Goal: Task Accomplishment & Management: Use online tool/utility

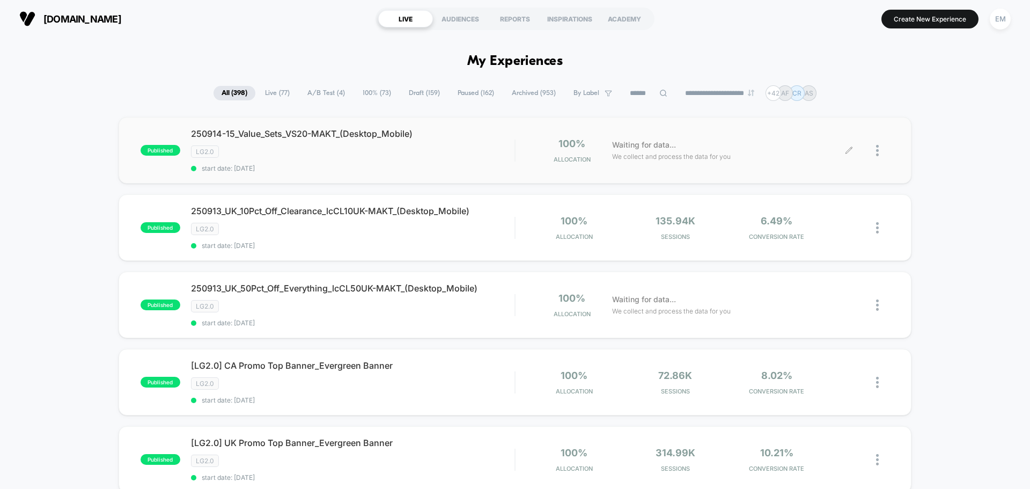
click at [879, 150] on div at bounding box center [882, 150] width 13 height 25
click at [815, 125] on div "Duplicate" at bounding box center [822, 113] width 97 height 24
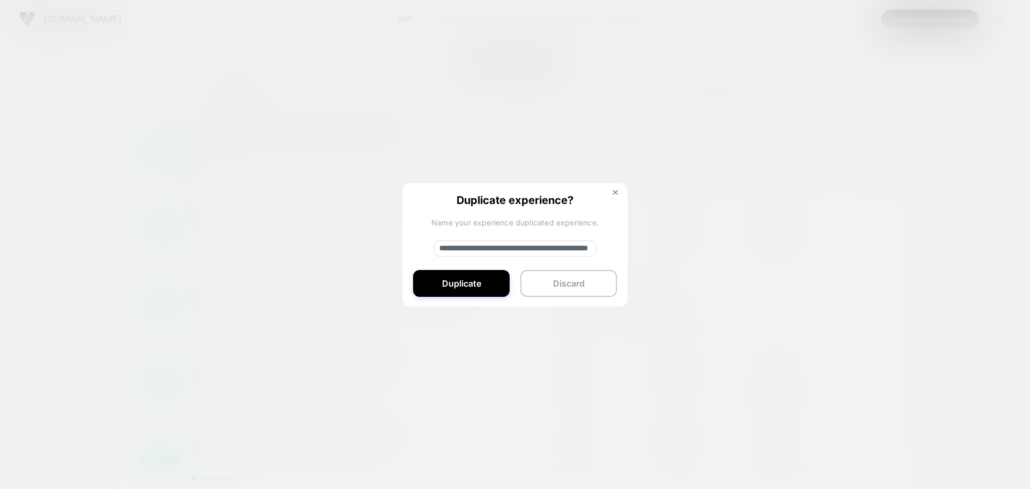
click at [469, 247] on input "**********" at bounding box center [514, 248] width 163 height 16
drag, startPoint x: 477, startPoint y: 247, endPoint x: 357, endPoint y: 248, distance: 120.7
click at [876, 163] on div "**********" at bounding box center [882, 150] width 13 height 25
click at [518, 249] on input "**********" at bounding box center [514, 248] width 163 height 16
click at [522, 249] on input "**********" at bounding box center [514, 248] width 163 height 16
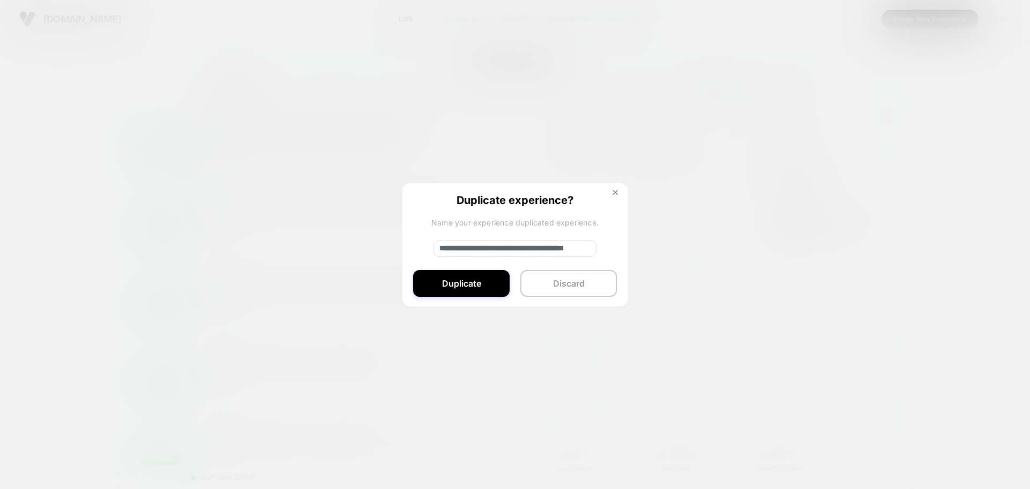
click at [493, 252] on input "**********" at bounding box center [514, 248] width 163 height 16
type input "**********"
click at [470, 279] on button "Duplicate" at bounding box center [461, 283] width 97 height 27
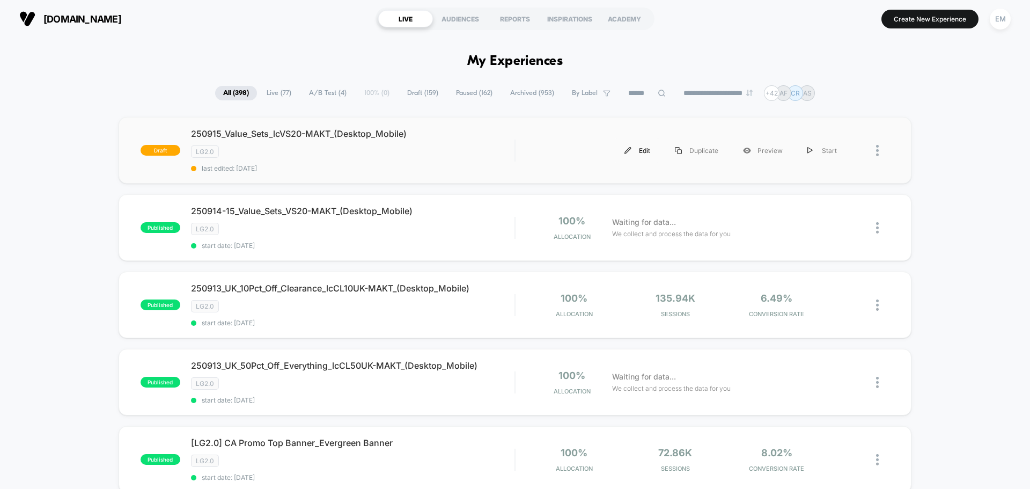
click at [645, 150] on div "Edit" at bounding box center [637, 150] width 50 height 24
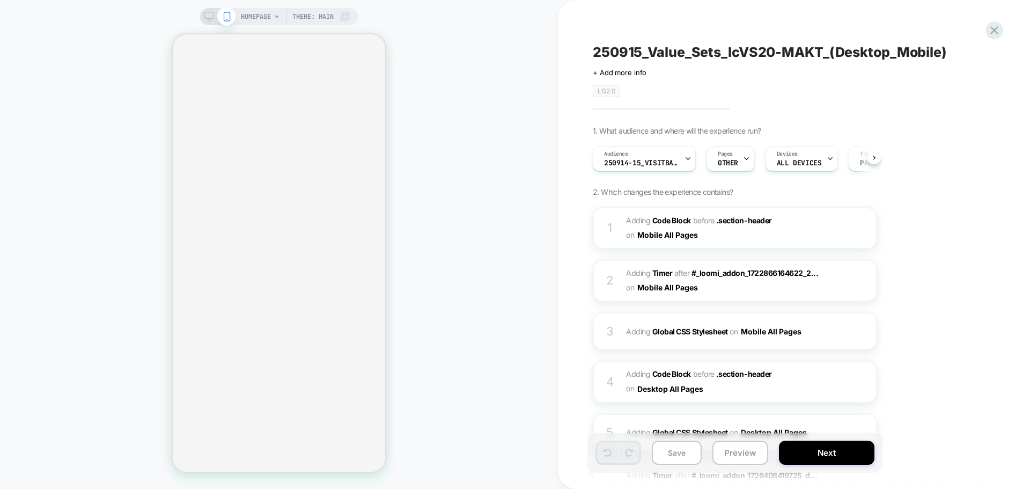
scroll to position [0, 1]
click at [723, 240] on span "Adding Code Block BEFORE .section-header .section-header on Mobile All Pages" at bounding box center [728, 227] width 204 height 29
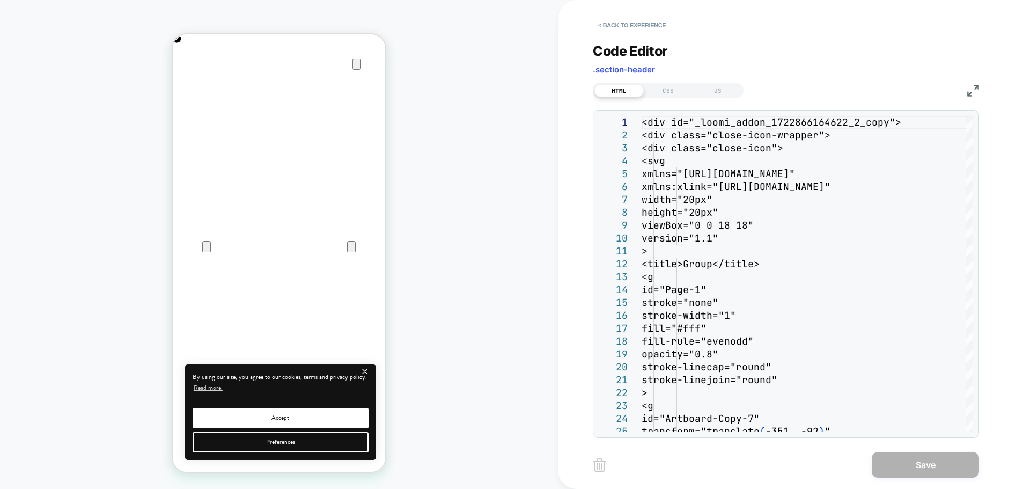
scroll to position [0, 0]
click at [969, 90] on img at bounding box center [973, 91] width 12 height 12
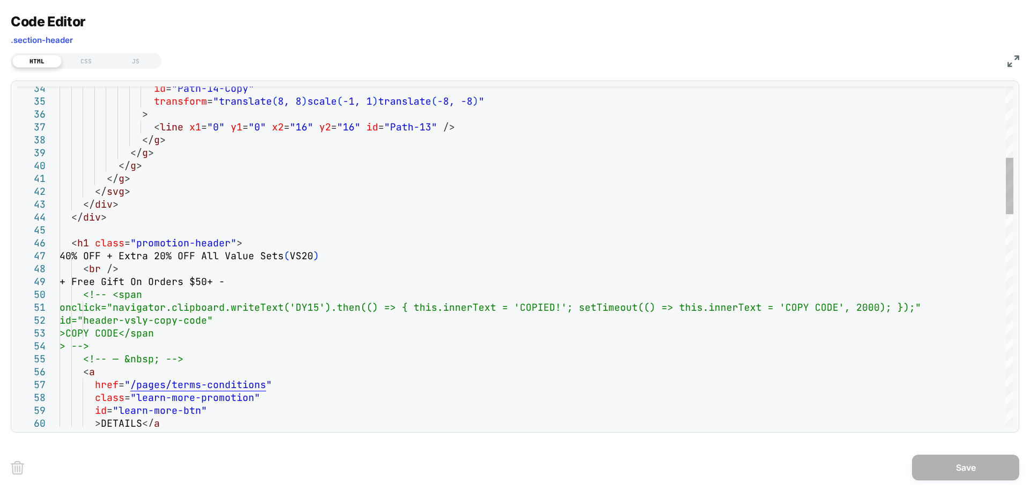
scroll to position [0, 212]
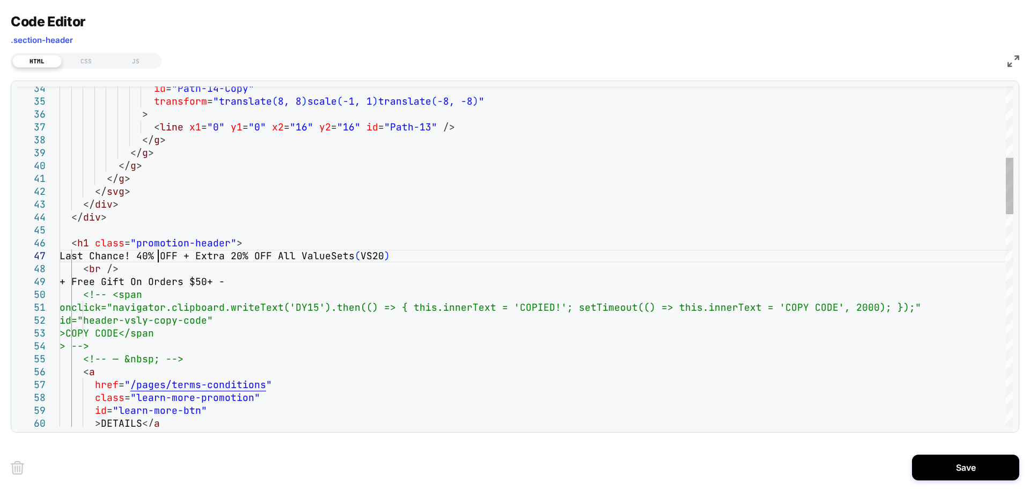
scroll to position [77, 98]
type textarea "**********"
click at [971, 466] on button "Save" at bounding box center [965, 467] width 107 height 26
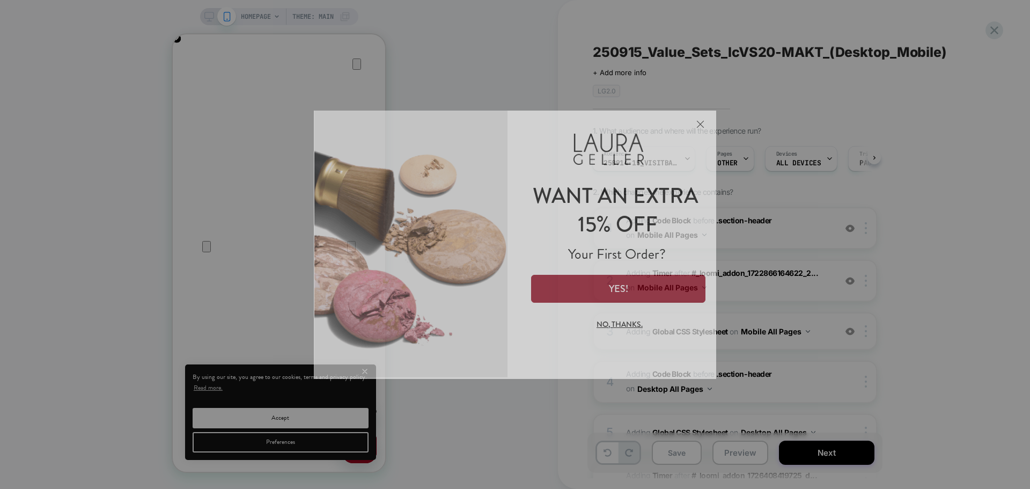
scroll to position [0, 0]
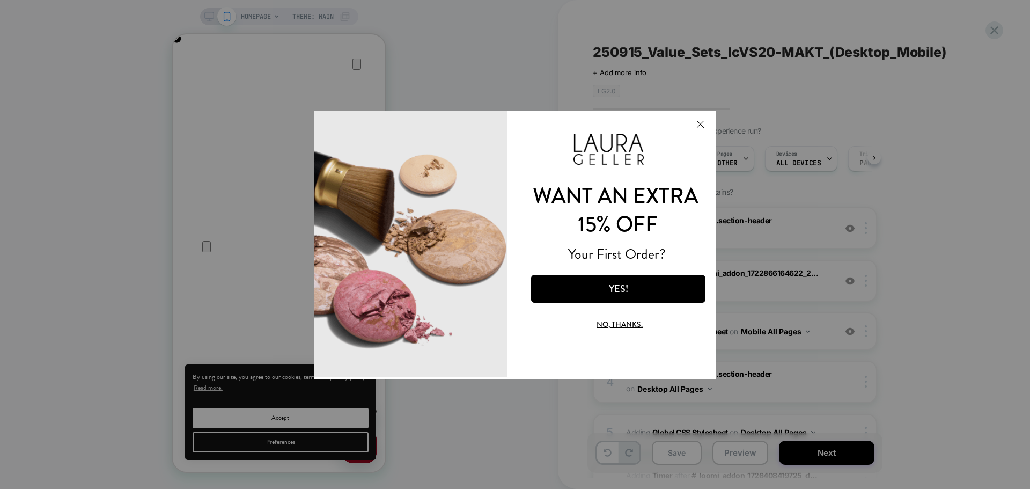
click at [699, 124] on button "Close Modal" at bounding box center [700, 123] width 29 height 26
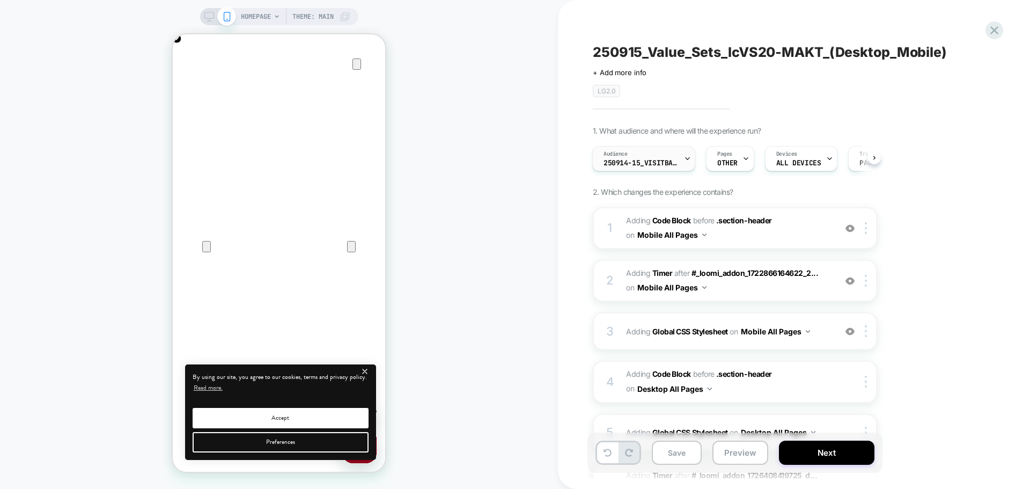
click at [622, 164] on span "250914-15_VisitBanner_VS20-MAKT" at bounding box center [640, 163] width 75 height 8
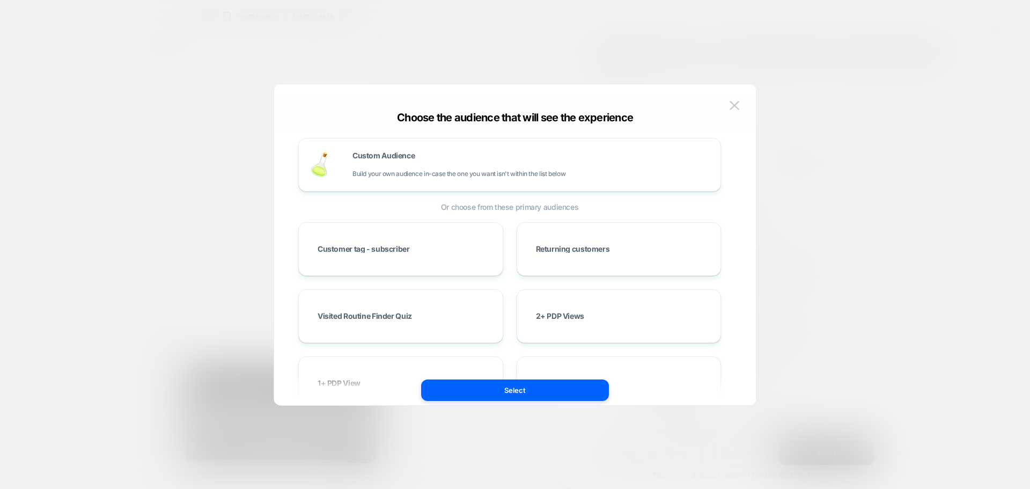
click at [490, 147] on div "Custom Audience Build your own audience in-case the one you want isn't within t…" at bounding box center [509, 165] width 423 height 54
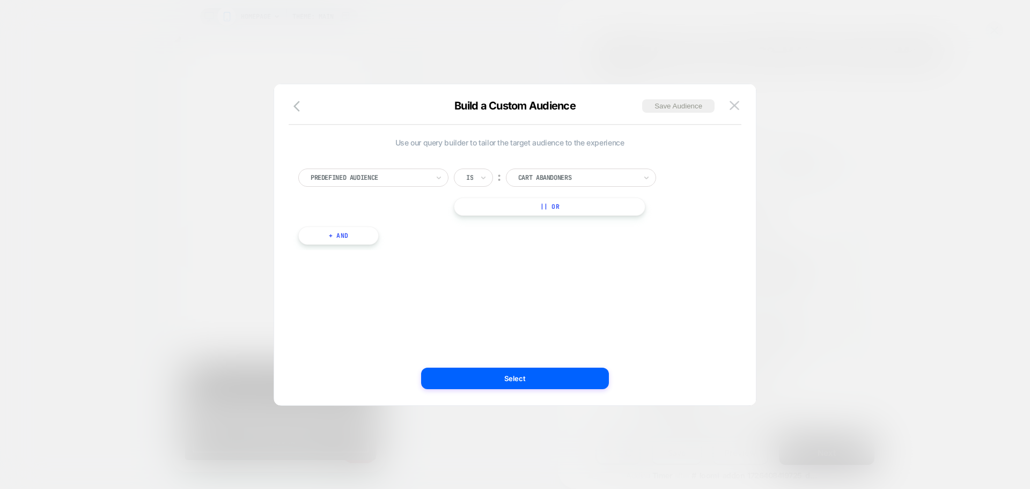
click at [403, 173] on div at bounding box center [370, 178] width 118 height 10
type input "*"
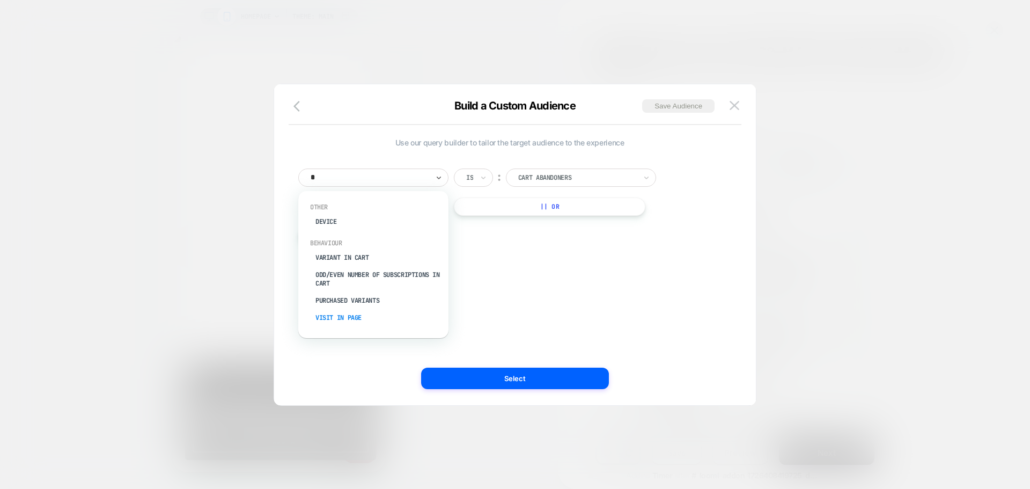
click at [353, 318] on div "Visit In Page" at bounding box center [378, 317] width 139 height 17
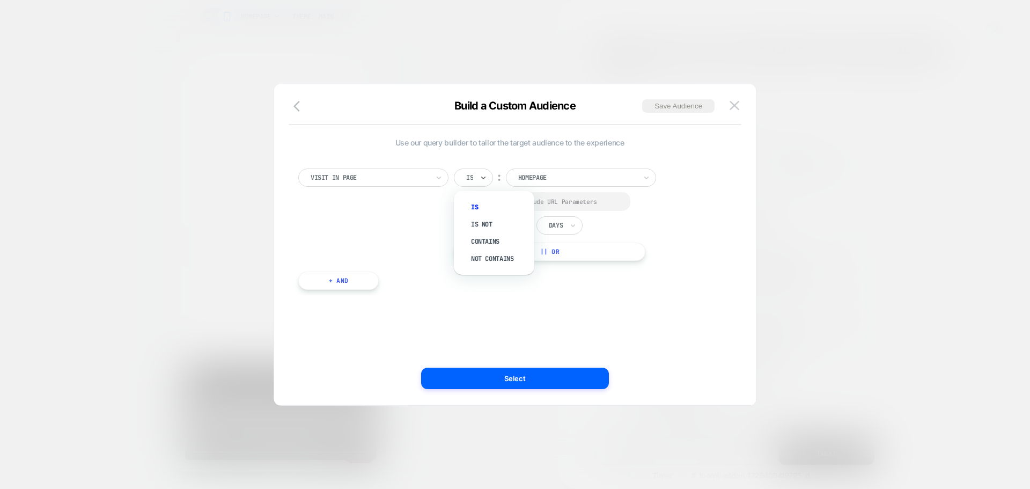
click at [478, 176] on div "Is" at bounding box center [473, 177] width 39 height 18
click at [480, 241] on div "Contains" at bounding box center [500, 241] width 70 height 17
click at [470, 204] on div at bounding box center [469, 201] width 8 height 8
click at [532, 232] on div "In the last * Days" at bounding box center [518, 226] width 129 height 18
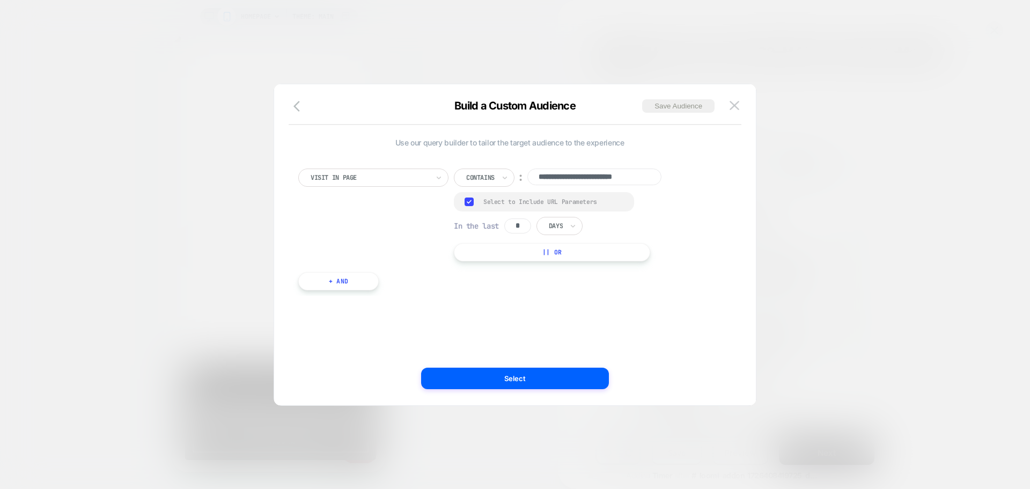
scroll to position [0, 0]
click at [525, 227] on input "*" at bounding box center [517, 225] width 27 height 15
type input "*"
click at [577, 226] on icon at bounding box center [573, 225] width 8 height 11
click at [561, 254] on div "Hours" at bounding box center [584, 255] width 70 height 17
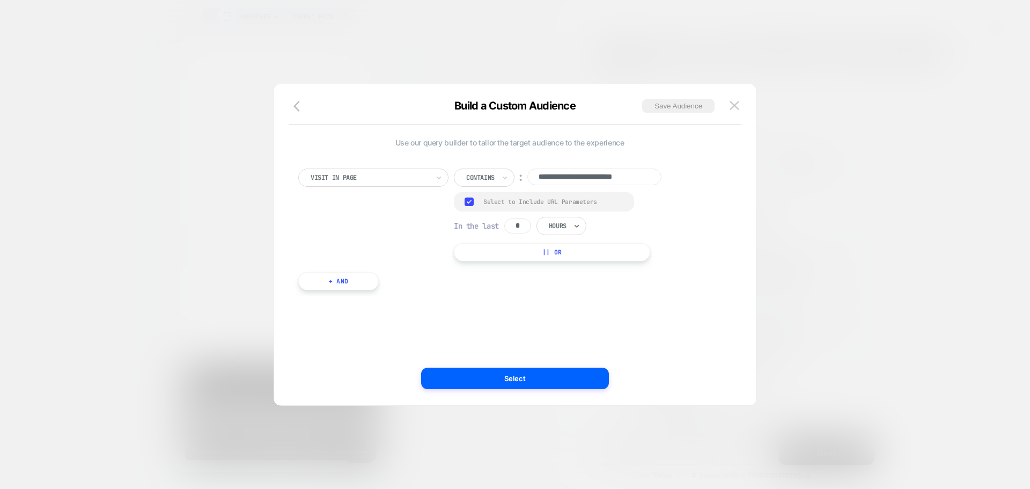
click at [562, 179] on input "**********" at bounding box center [594, 176] width 134 height 17
click at [565, 173] on input "**********" at bounding box center [594, 176] width 134 height 17
paste input
type input "**********"
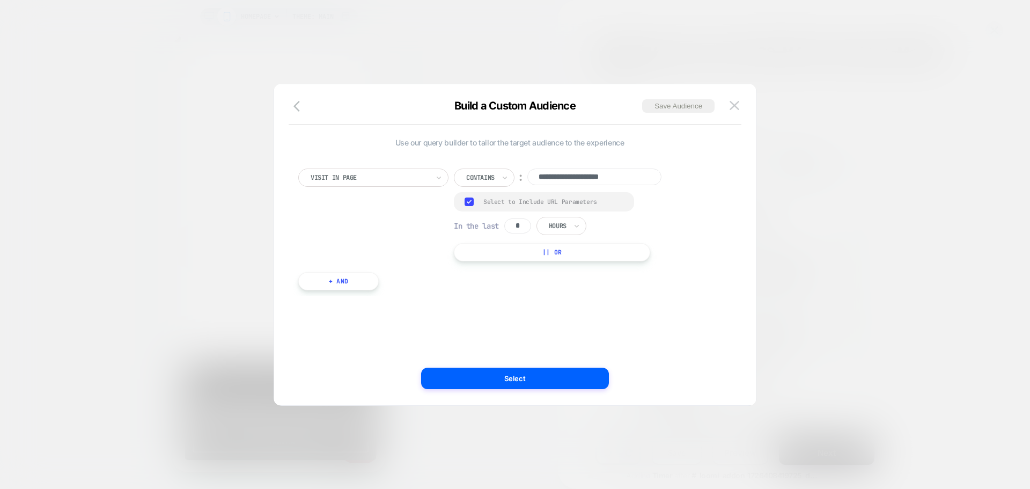
click at [566, 318] on div "**********" at bounding box center [510, 245] width 450 height 278
click at [653, 106] on button "Save Audience" at bounding box center [678, 105] width 72 height 13
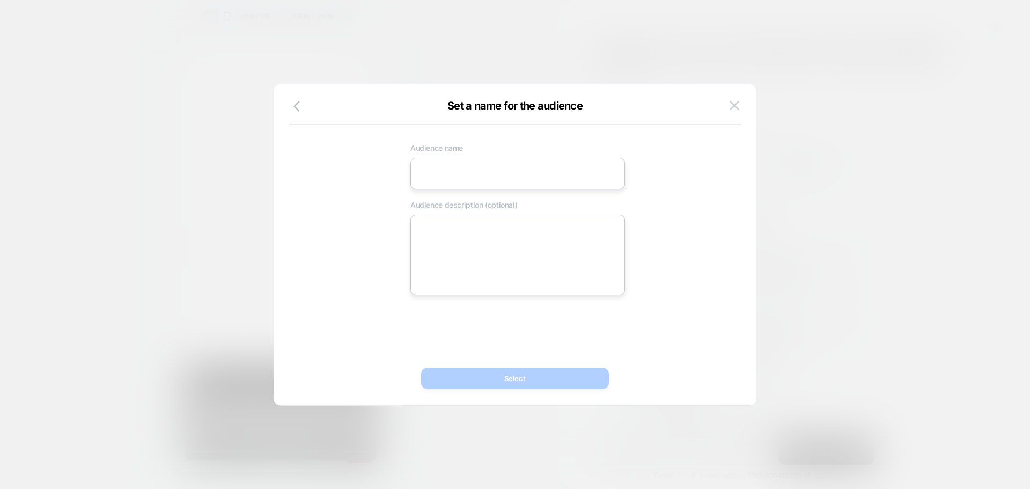
click at [466, 176] on input at bounding box center [517, 174] width 215 height 32
paste input "**********"
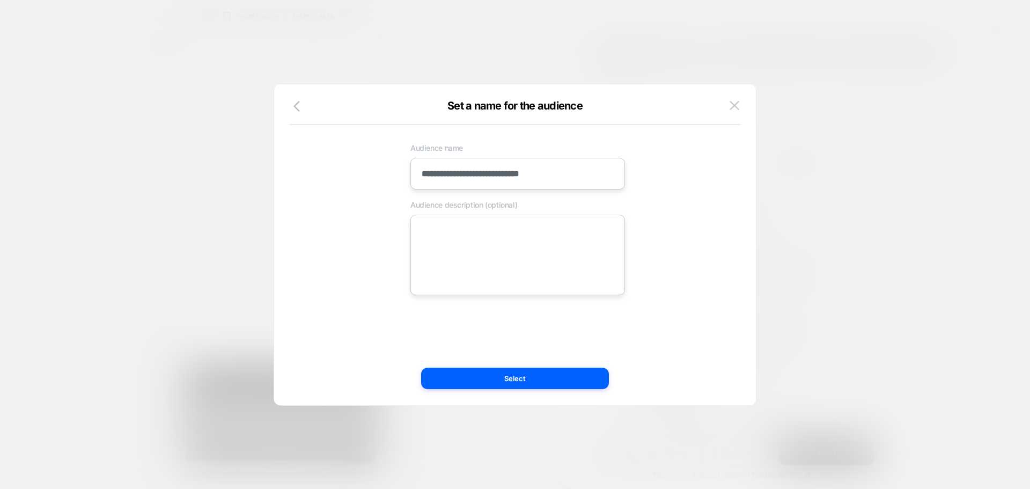
type input "**********"
click at [446, 240] on textarea at bounding box center [517, 255] width 215 height 80
paste textarea "**********"
type textarea "*"
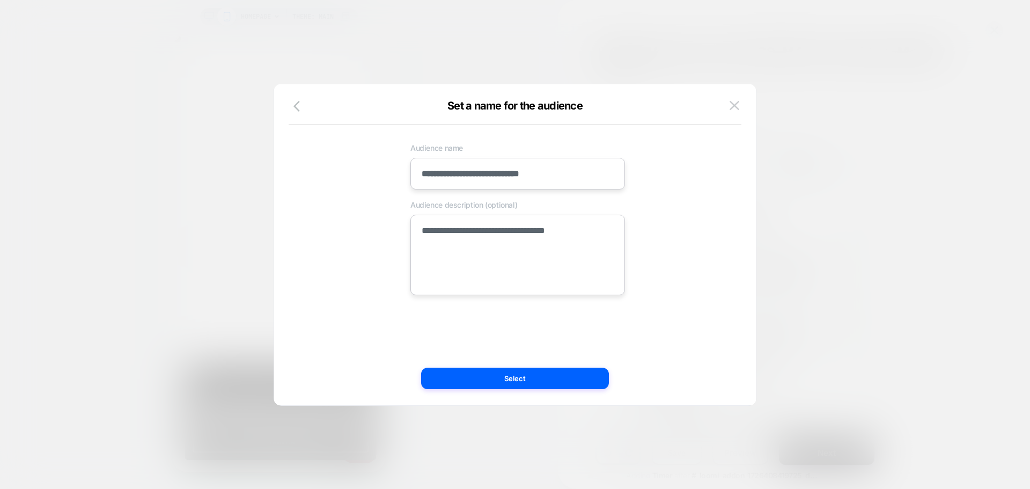
type textarea "**********"
click at [458, 338] on div "**********" at bounding box center [510, 245] width 450 height 278
click at [439, 374] on button "Select" at bounding box center [515, 377] width 188 height 21
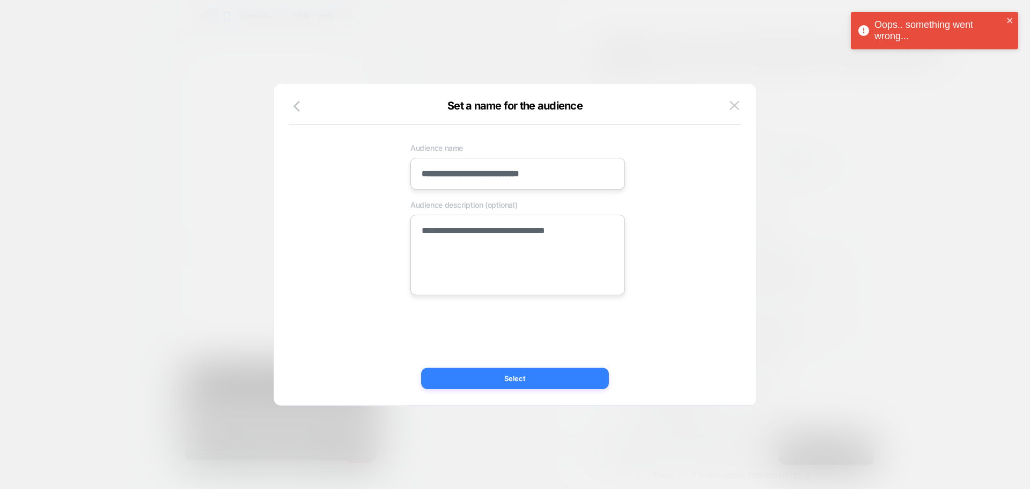
click at [499, 383] on button "Select" at bounding box center [515, 377] width 188 height 21
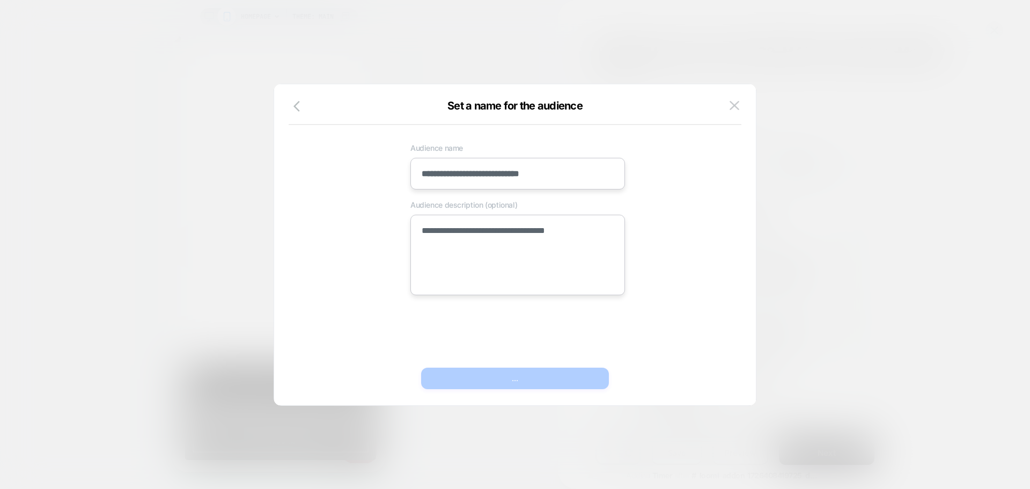
type textarea "*"
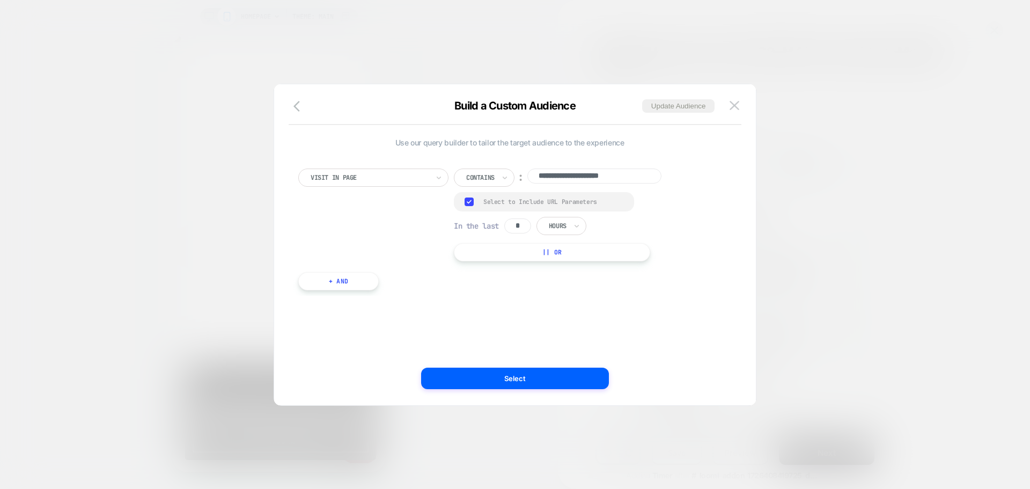
scroll to position [0, 0]
click at [438, 379] on button "Select" at bounding box center [515, 377] width 188 height 21
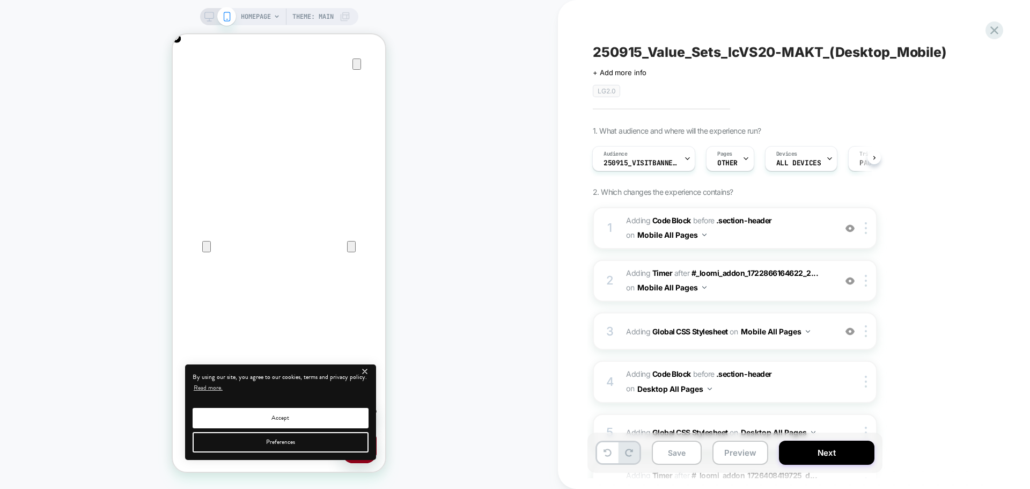
click at [202, 13] on div "HOMEPAGE Theme: MAIN" at bounding box center [279, 16] width 158 height 17
click at [206, 14] on icon at bounding box center [209, 17] width 10 height 10
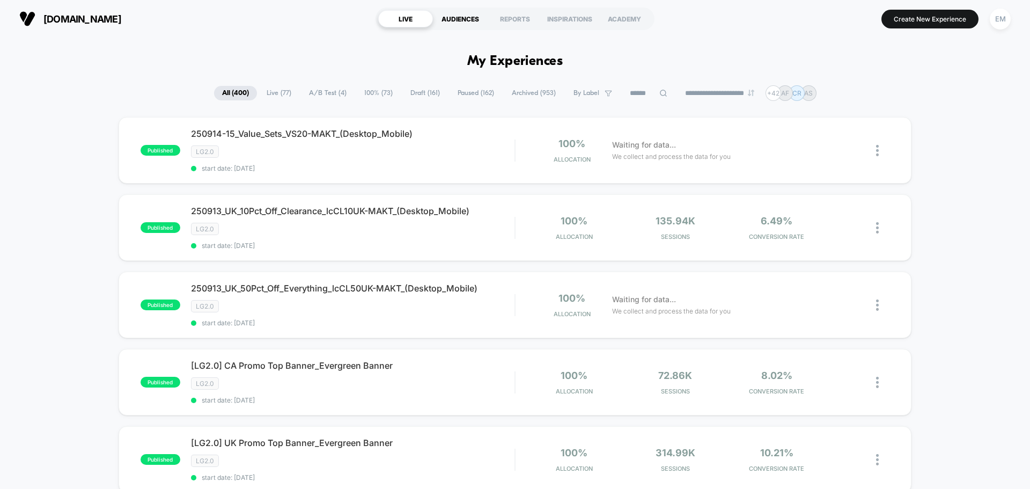
click at [459, 20] on div "AUDIENCES" at bounding box center [460, 18] width 55 height 17
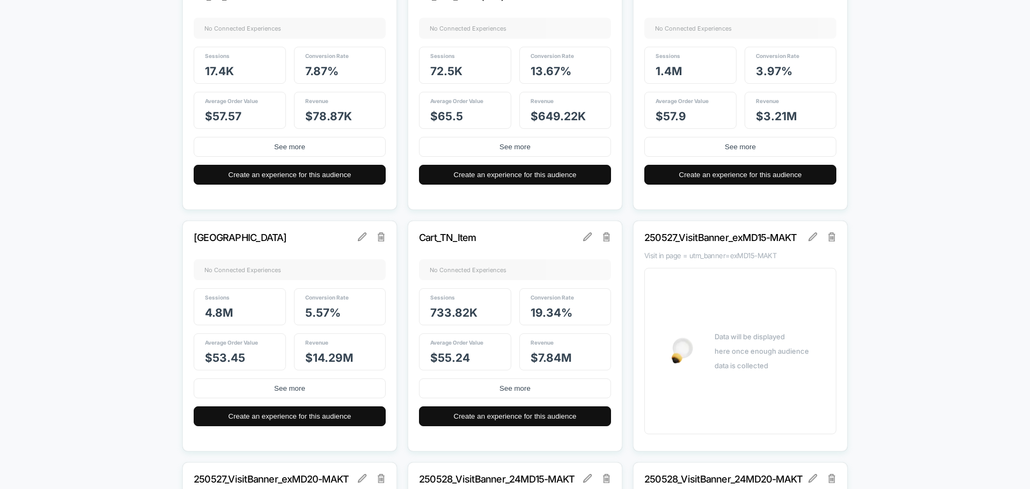
scroll to position [1716, 0]
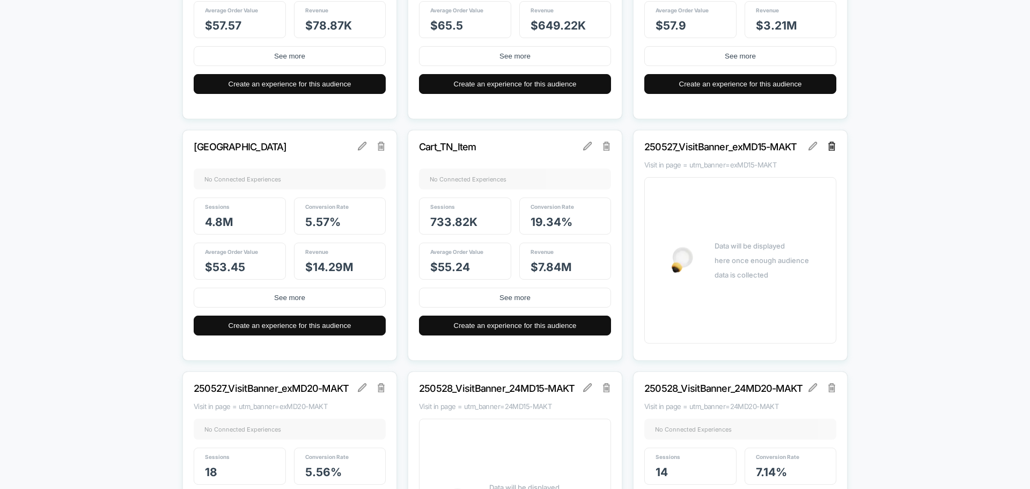
click at [832, 145] on img at bounding box center [832, 146] width 8 height 9
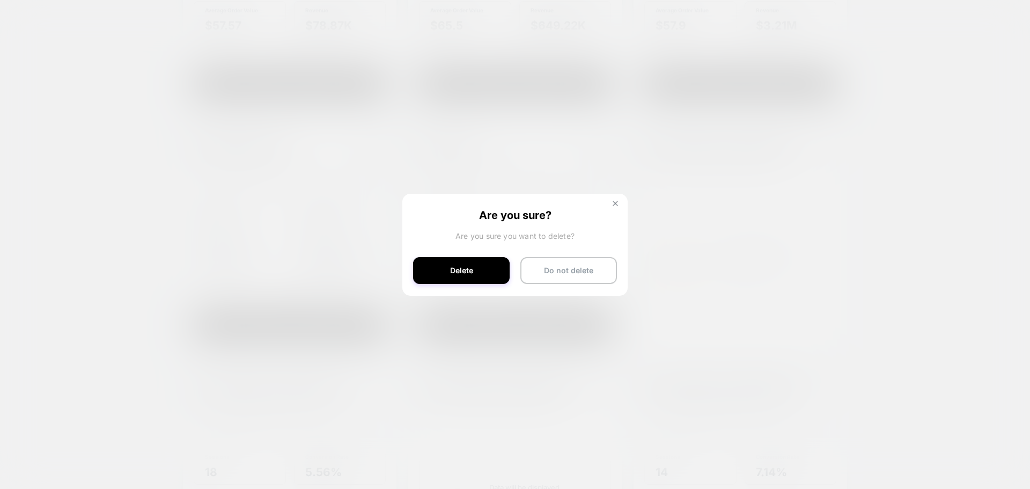
click at [615, 204] on img at bounding box center [615, 203] width 5 height 5
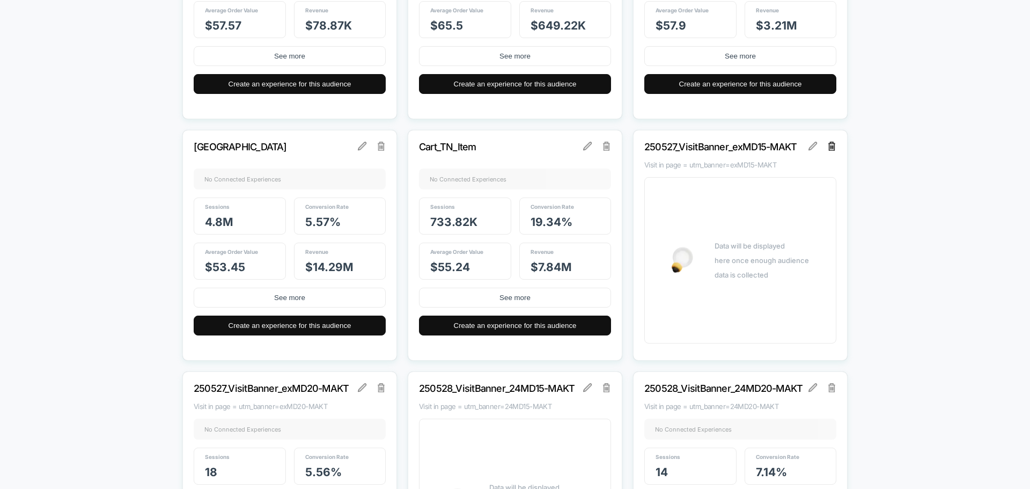
click at [830, 148] on img at bounding box center [832, 146] width 8 height 9
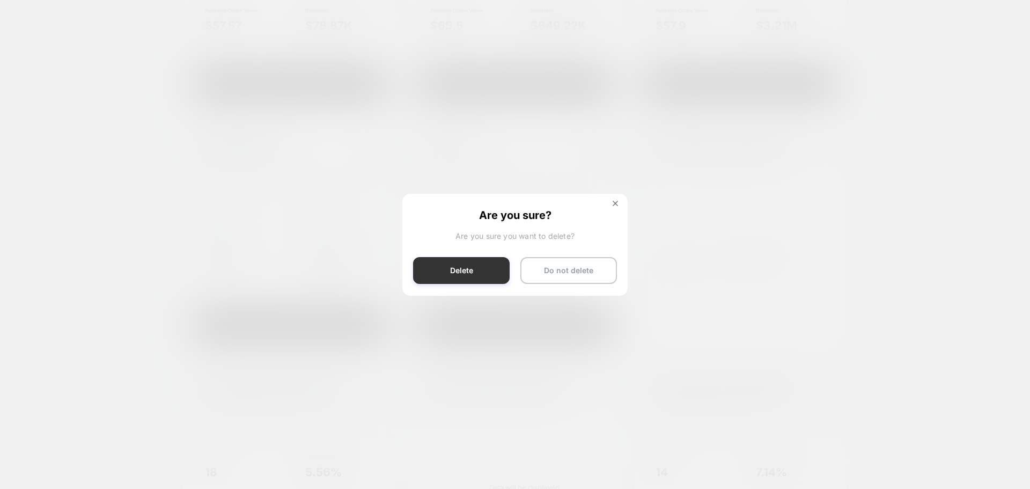
click at [455, 271] on button "Delete" at bounding box center [461, 270] width 97 height 27
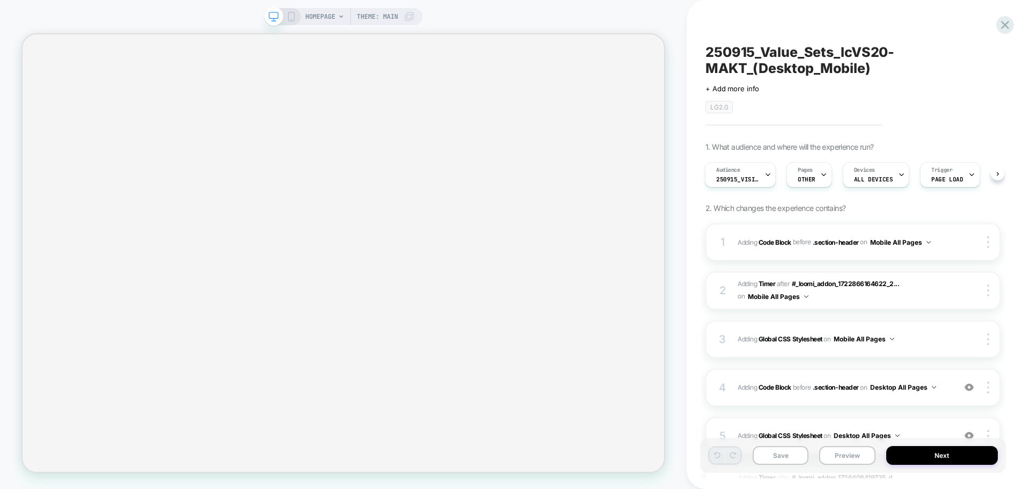
scroll to position [107, 0]
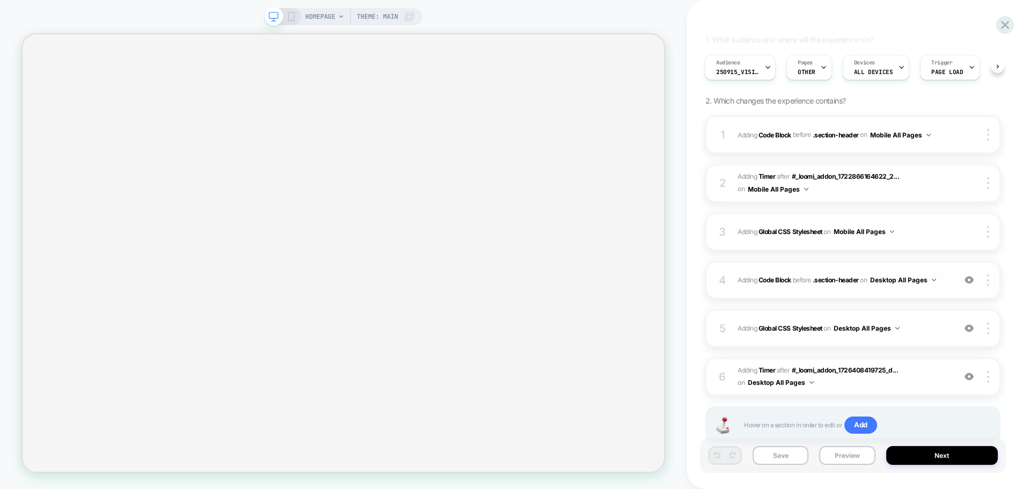
click at [835, 292] on div "4 Adding Code Block BEFORE .section-header .section-header on Desktop All Pages…" at bounding box center [852, 280] width 295 height 38
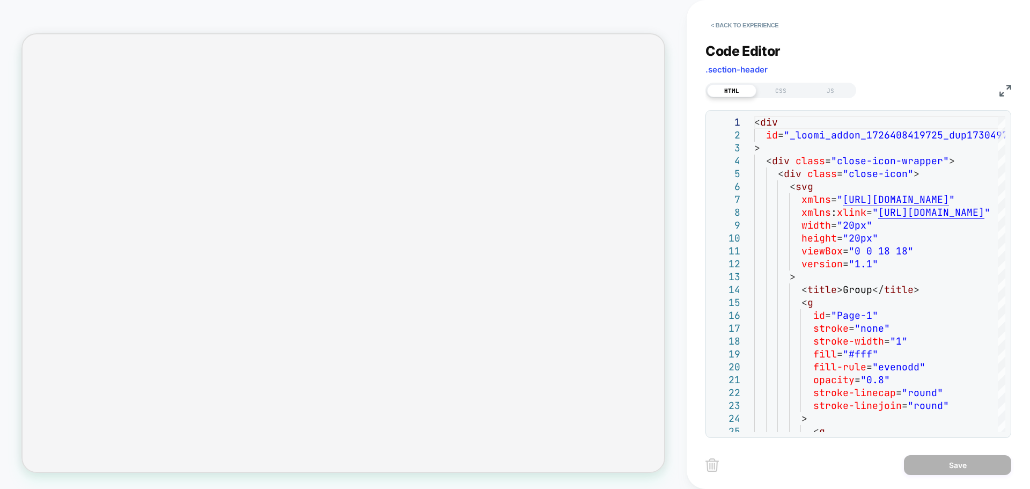
click at [997, 90] on div "HTML CSS JS" at bounding box center [858, 89] width 306 height 18
click at [1004, 86] on img at bounding box center [1005, 91] width 12 height 12
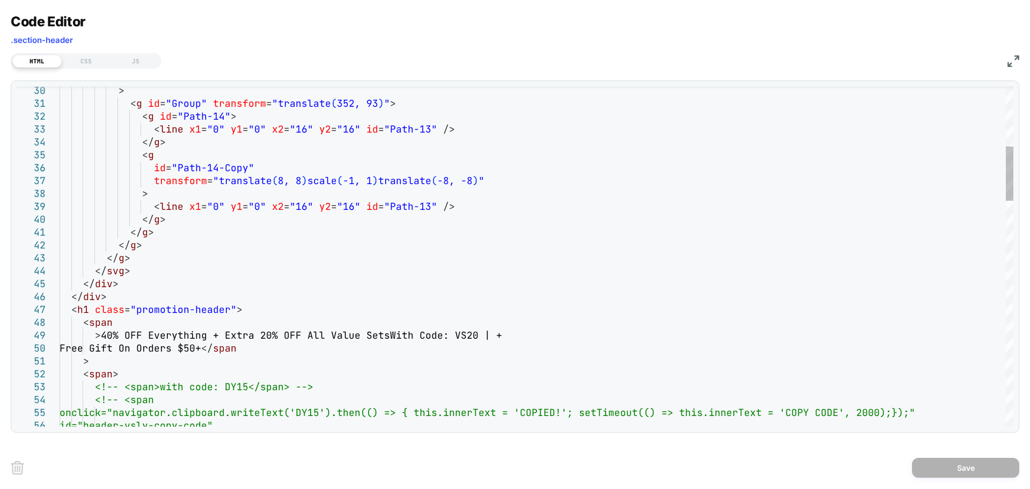
scroll to position [0, 0]
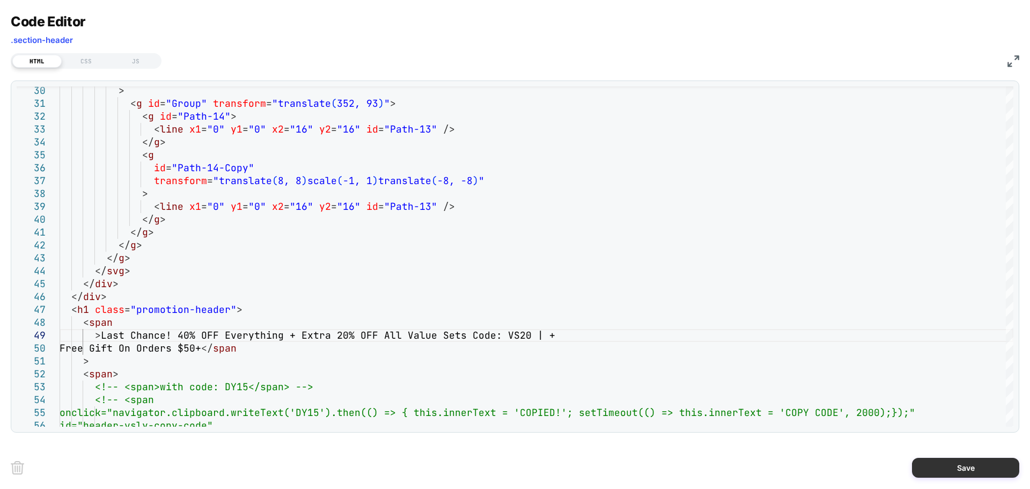
type textarea "**********"
click at [934, 473] on button "Save" at bounding box center [965, 468] width 107 height 20
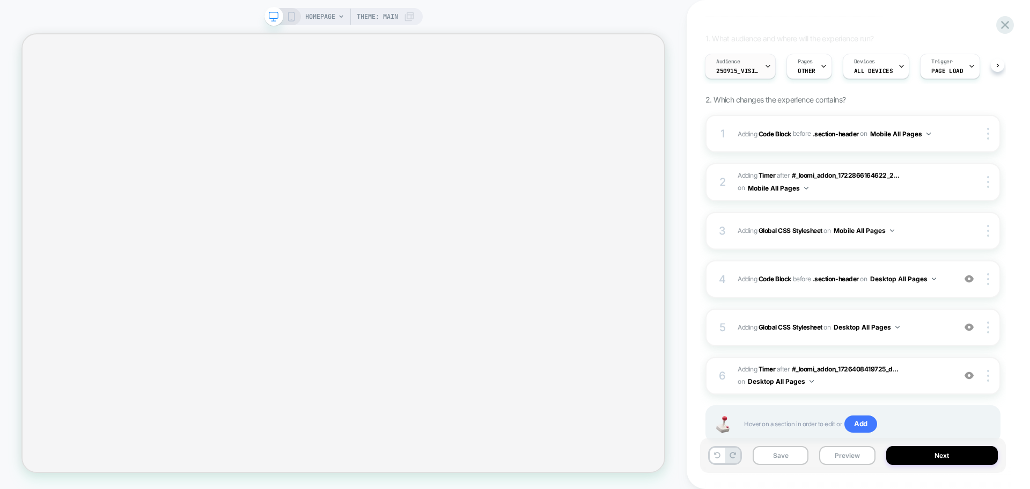
scroll to position [89, 0]
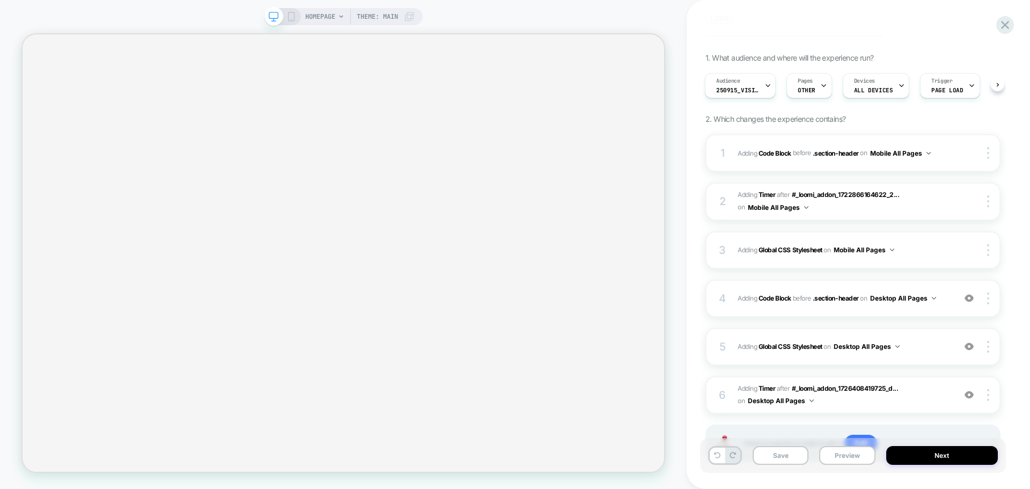
click at [289, 15] on icon at bounding box center [291, 17] width 10 height 10
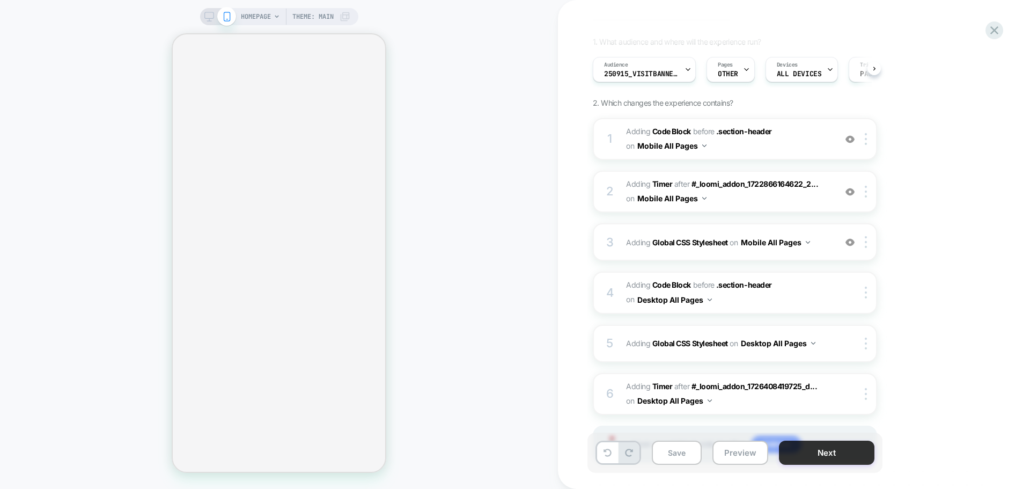
click at [787, 455] on button "Next" at bounding box center [826, 452] width 95 height 24
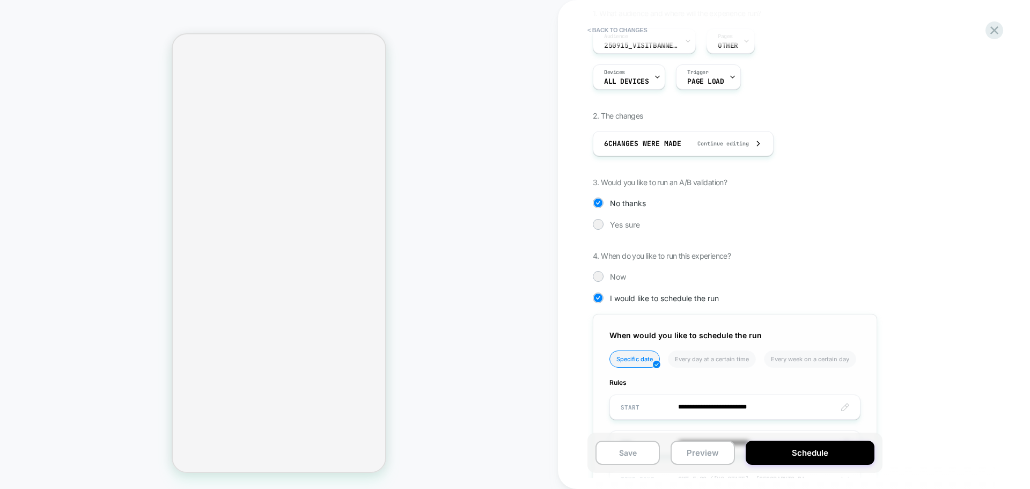
scroll to position [215, 0]
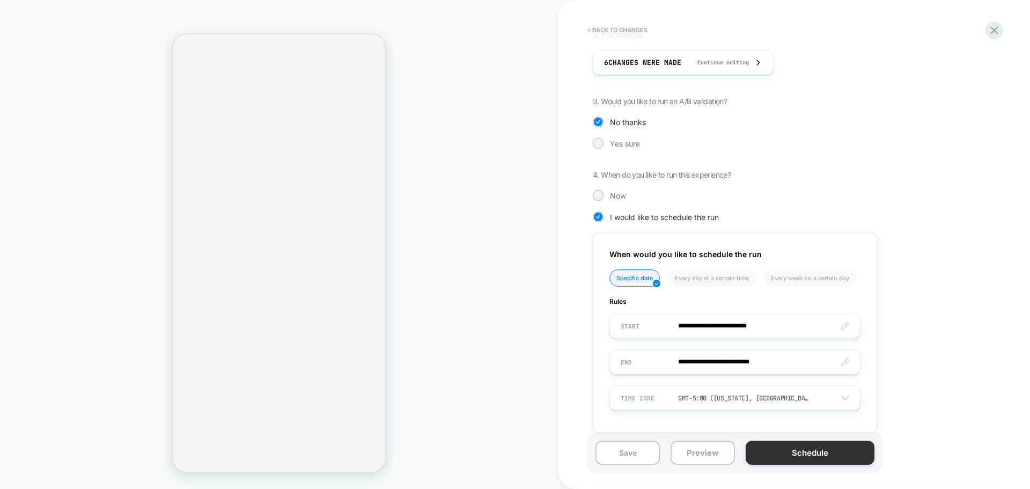
click at [764, 456] on button "Schedule" at bounding box center [810, 452] width 129 height 24
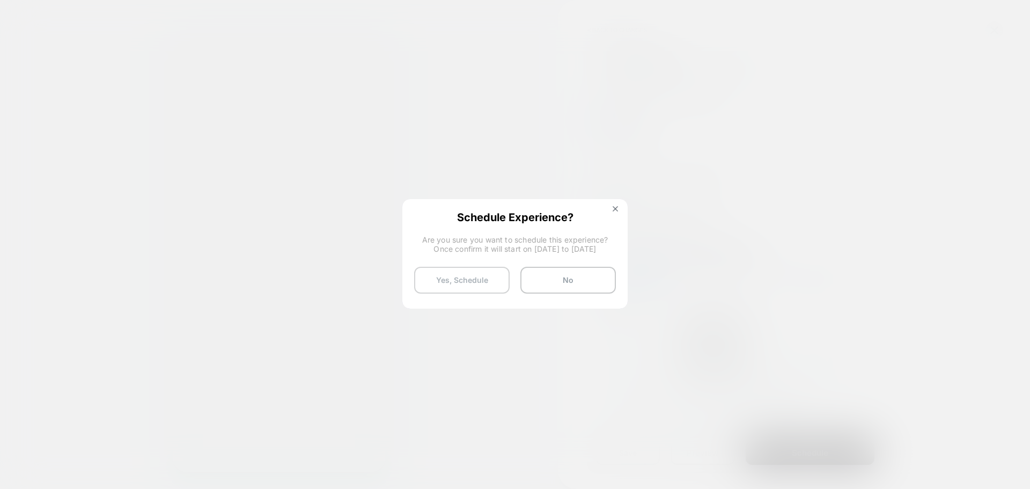
click at [432, 276] on button "Yes, Schedule" at bounding box center [461, 280] width 95 height 27
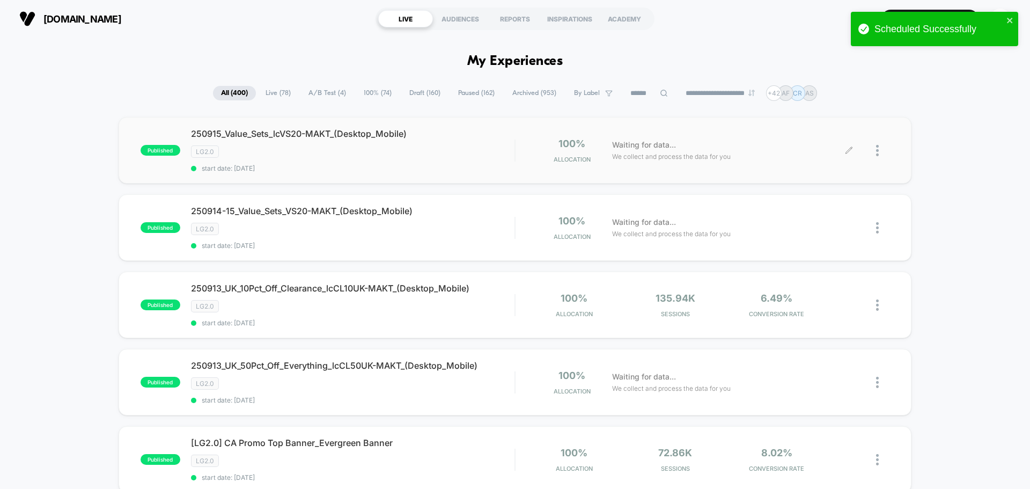
click at [845, 151] on icon at bounding box center [849, 150] width 8 height 8
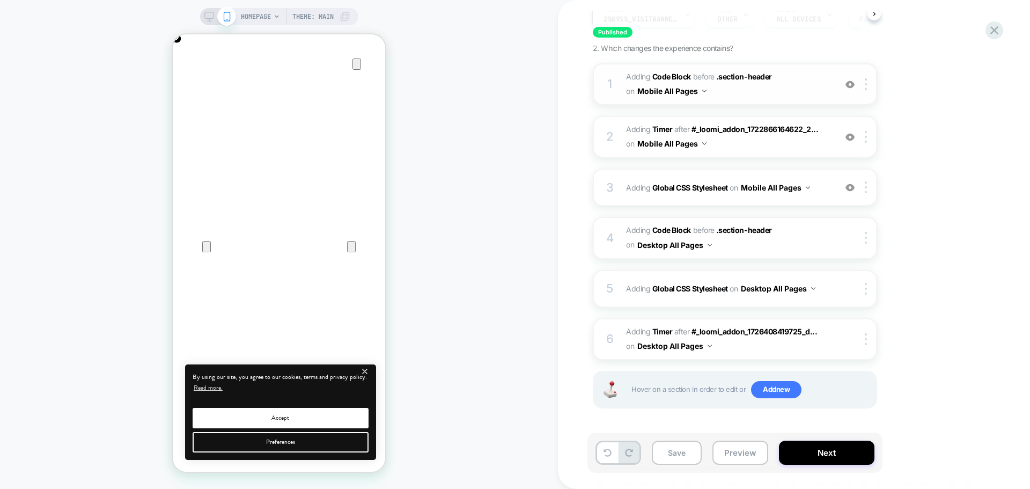
click at [721, 95] on span "Adding Code Block BEFORE .section-header .section-header on Mobile All Pages" at bounding box center [728, 84] width 204 height 29
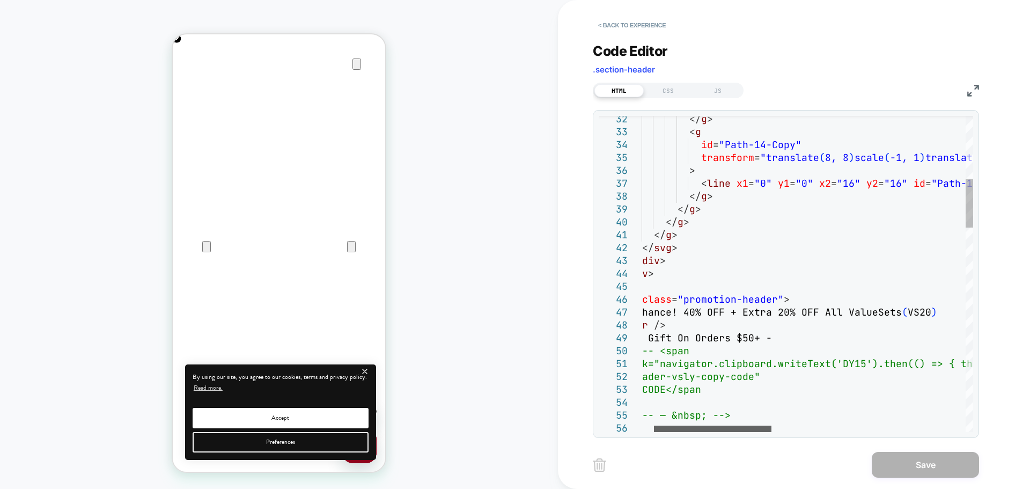
scroll to position [0, 212]
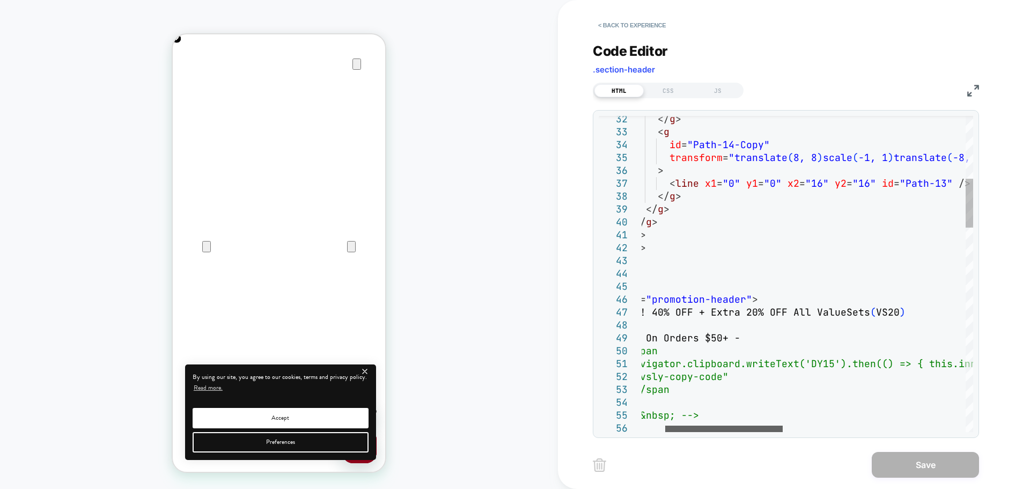
click at [732, 432] on div at bounding box center [723, 428] width 117 height 6
type textarea "**********"
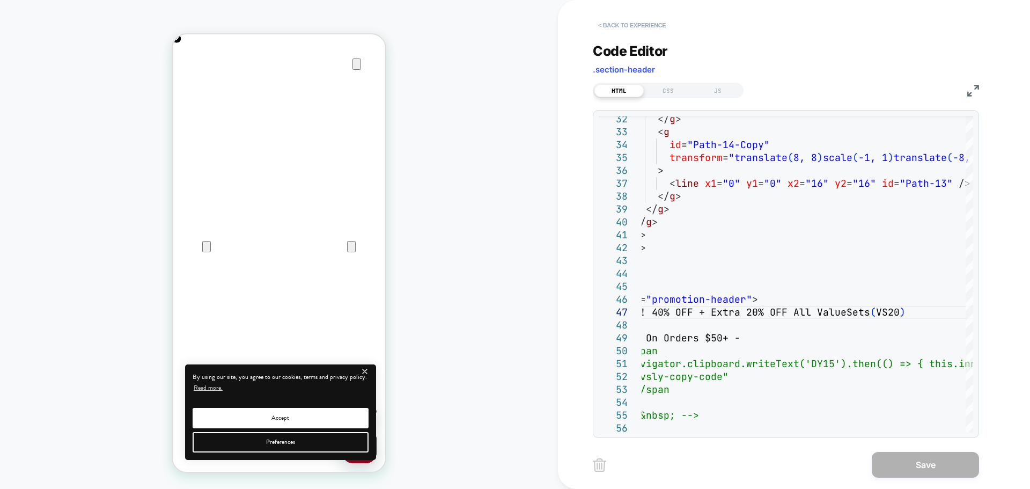
click at [646, 24] on button "< Back to experience" at bounding box center [632, 25] width 78 height 17
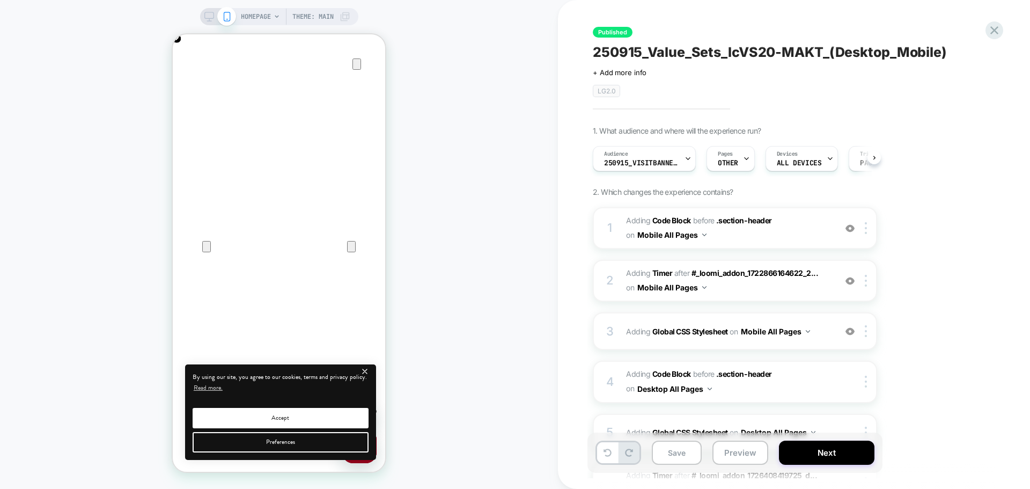
scroll to position [0, 1]
click at [209, 20] on icon at bounding box center [209, 19] width 1 height 3
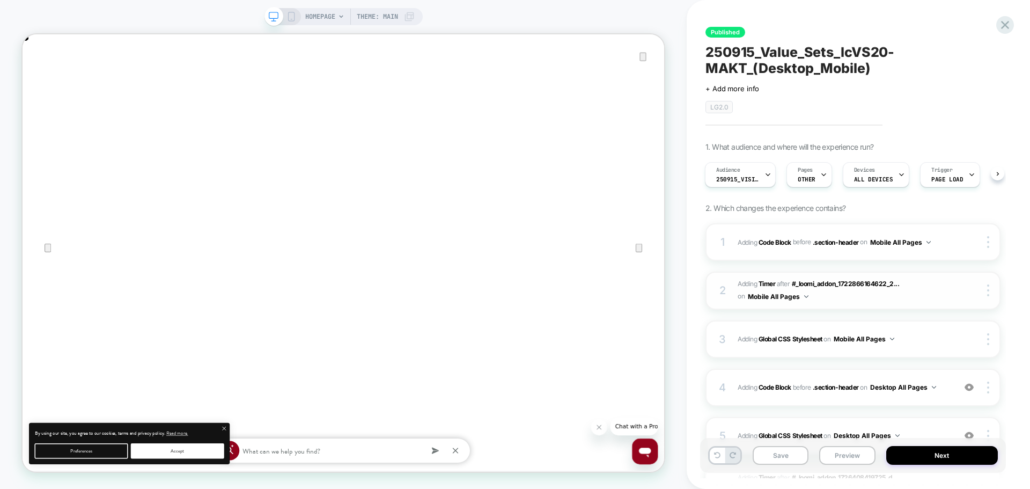
click at [841, 303] on span "#_loomi_addon_1725813211793_dup1730497548_dup1730735318_dup1743488801_dup175371…" at bounding box center [844, 290] width 212 height 25
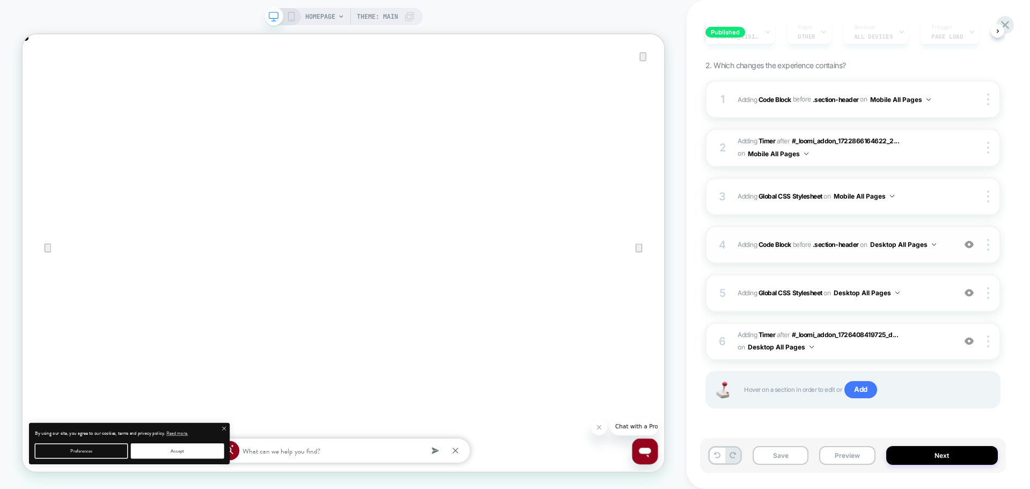
scroll to position [0, 856]
click at [895, 252] on div "4 Adding Code Block BEFORE .section-header .section-header on Desktop All Pages…" at bounding box center [852, 245] width 295 height 38
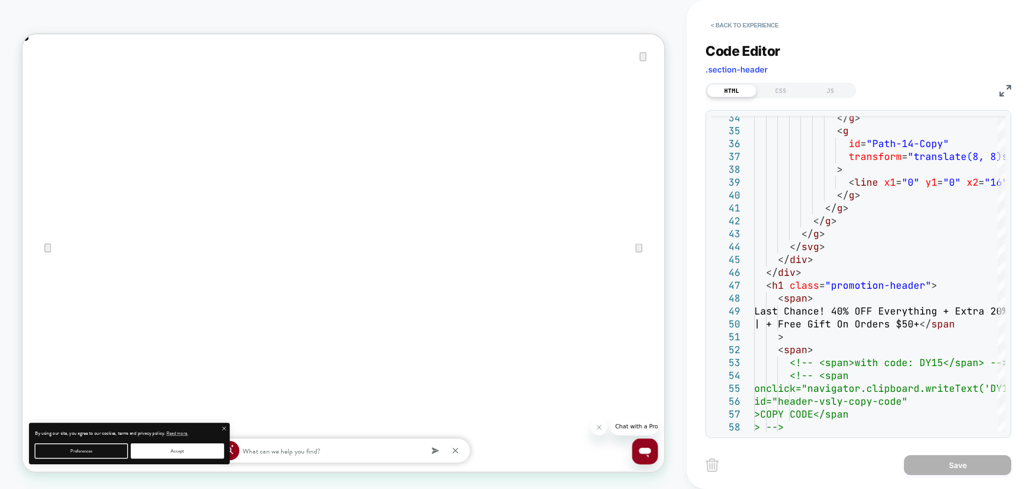
drag, startPoint x: 765, startPoint y: 432, endPoint x: 797, endPoint y: 433, distance: 31.7
click at [797, 433] on div "34 35 36 37 38 39 40 41 42 43 44 45 46 47 48 49 50 51 52 53 54 55 56 57 58 </ g…" at bounding box center [858, 274] width 306 height 328
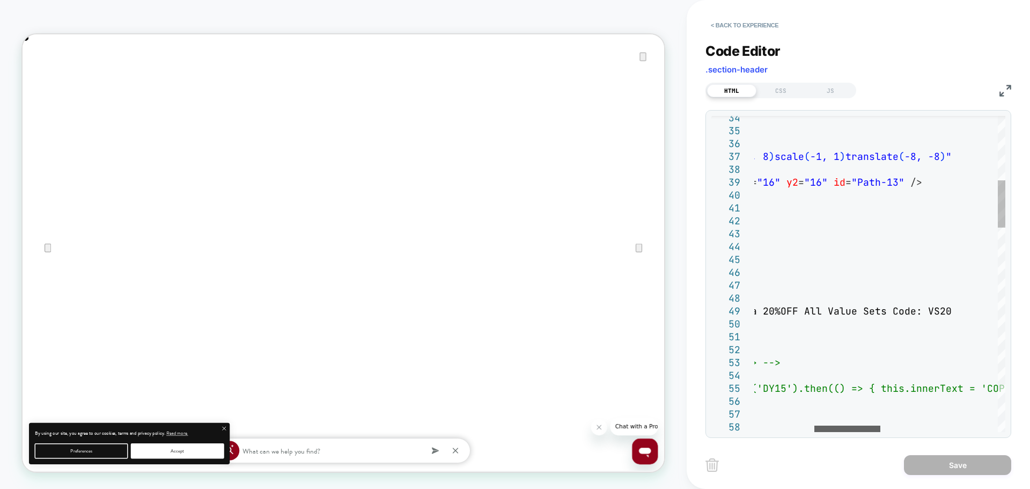
scroll to position [0, 1711]
click at [833, 425] on div at bounding box center [847, 428] width 66 height 6
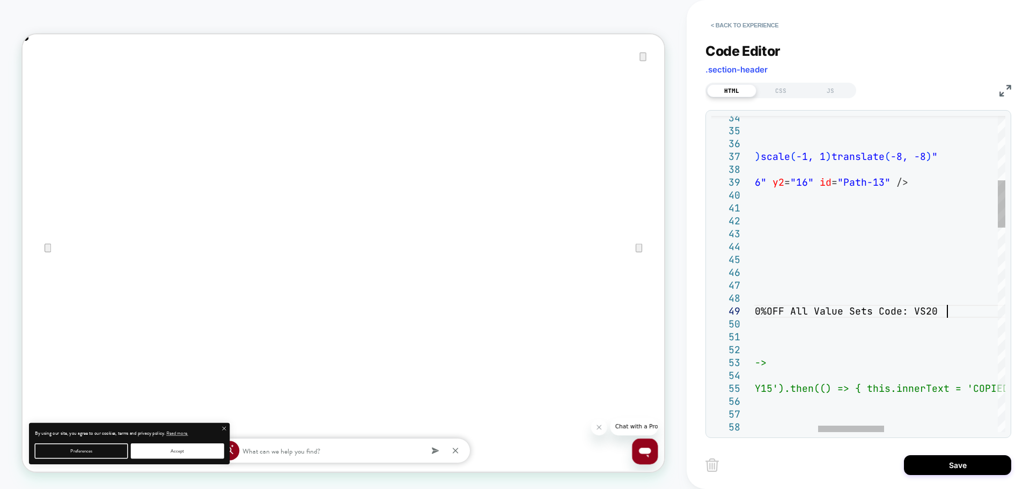
scroll to position [0, 856]
type textarea "**********"
click at [940, 465] on button "Save" at bounding box center [957, 465] width 107 height 20
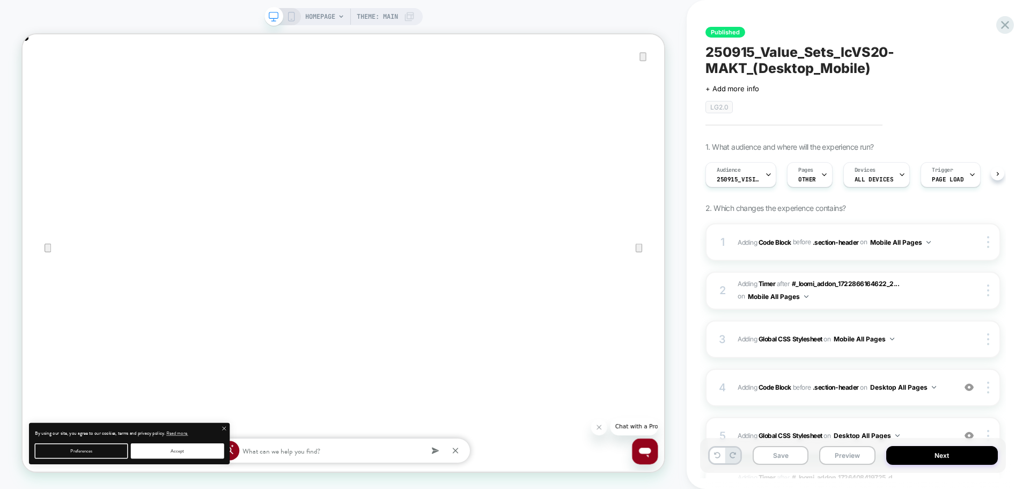
scroll to position [0, 1]
click at [288, 17] on icon at bounding box center [291, 17] width 10 height 10
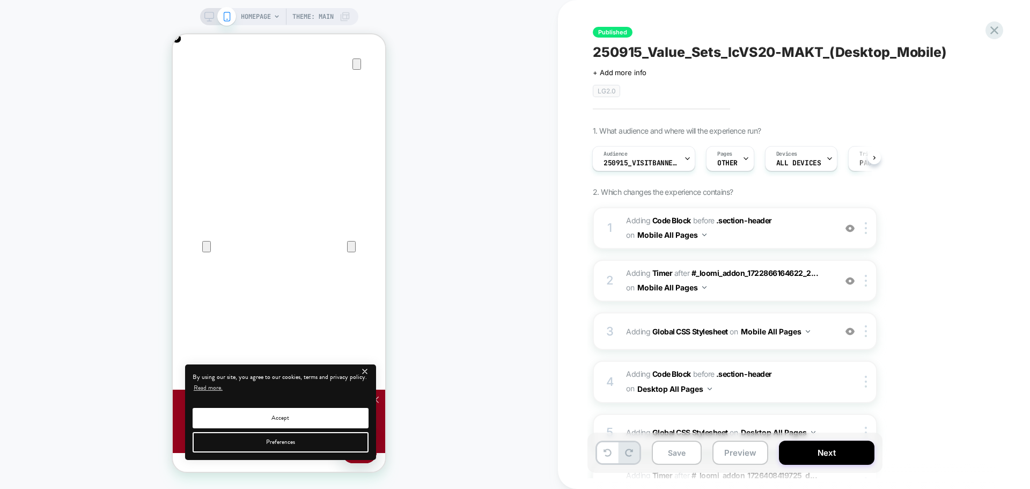
click at [201, 16] on div "HOMEPAGE Theme: MAIN" at bounding box center [279, 16] width 158 height 17
click at [207, 17] on icon at bounding box center [209, 17] width 10 height 10
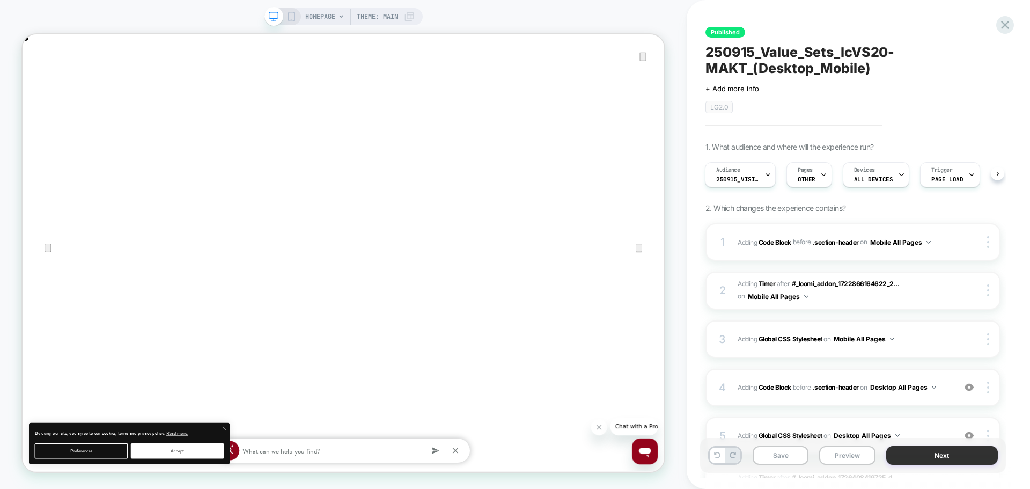
click at [913, 455] on button "Next" at bounding box center [942, 455] width 112 height 19
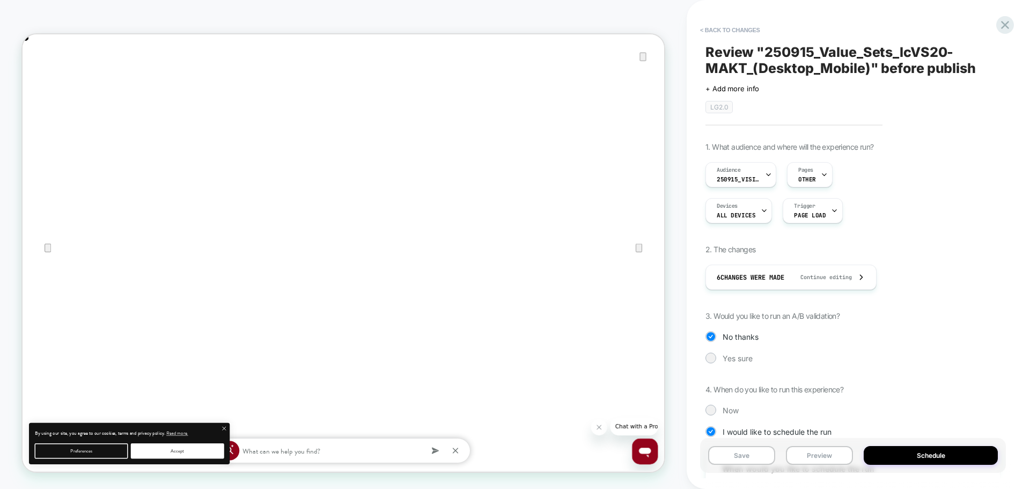
scroll to position [215, 0]
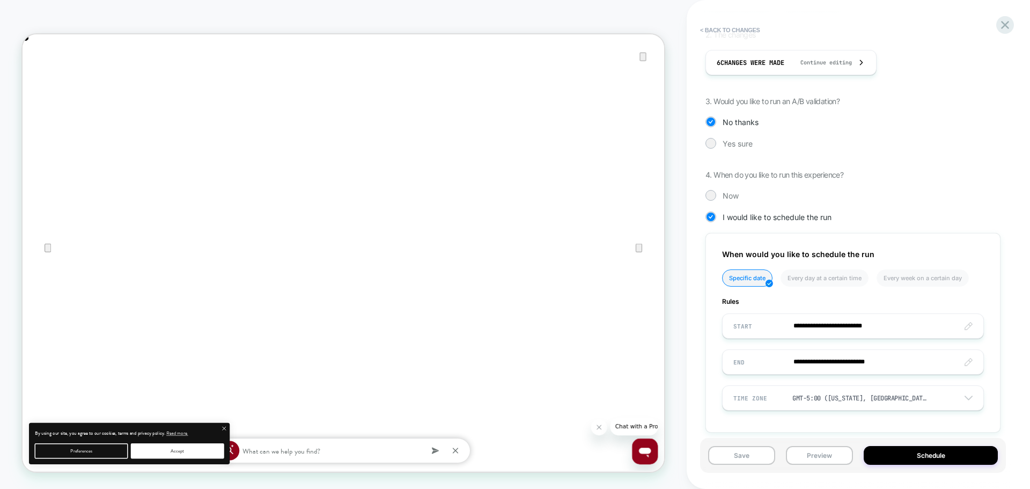
click at [891, 469] on div "Save Preview Schedule" at bounding box center [853, 455] width 306 height 35
click at [892, 462] on button "Schedule" at bounding box center [931, 455] width 134 height 19
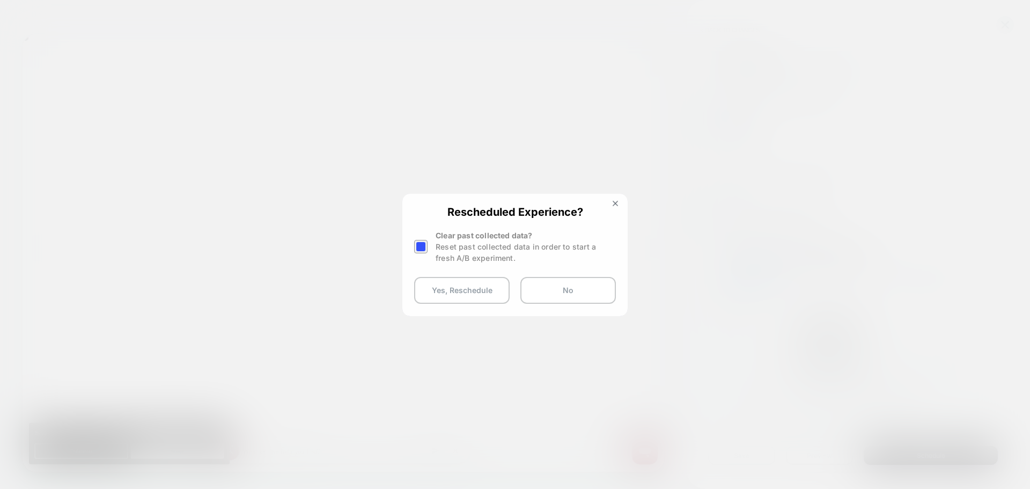
click at [426, 247] on div at bounding box center [420, 246] width 13 height 13
click at [437, 295] on button "Yes, Reschedule" at bounding box center [461, 290] width 95 height 27
